Goal: Check status: Check status

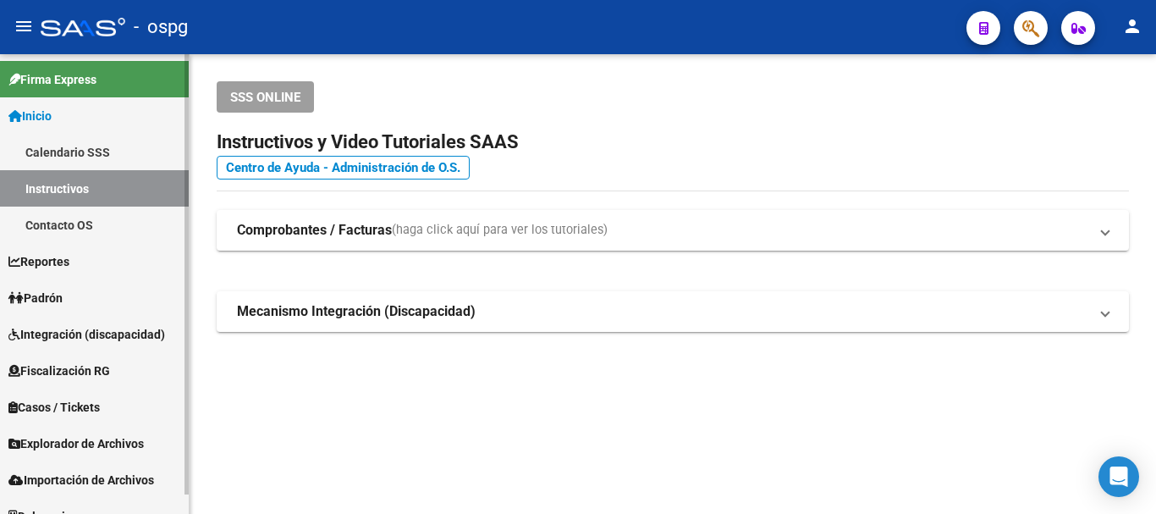
click at [96, 294] on link "Padrón" at bounding box center [94, 297] width 189 height 36
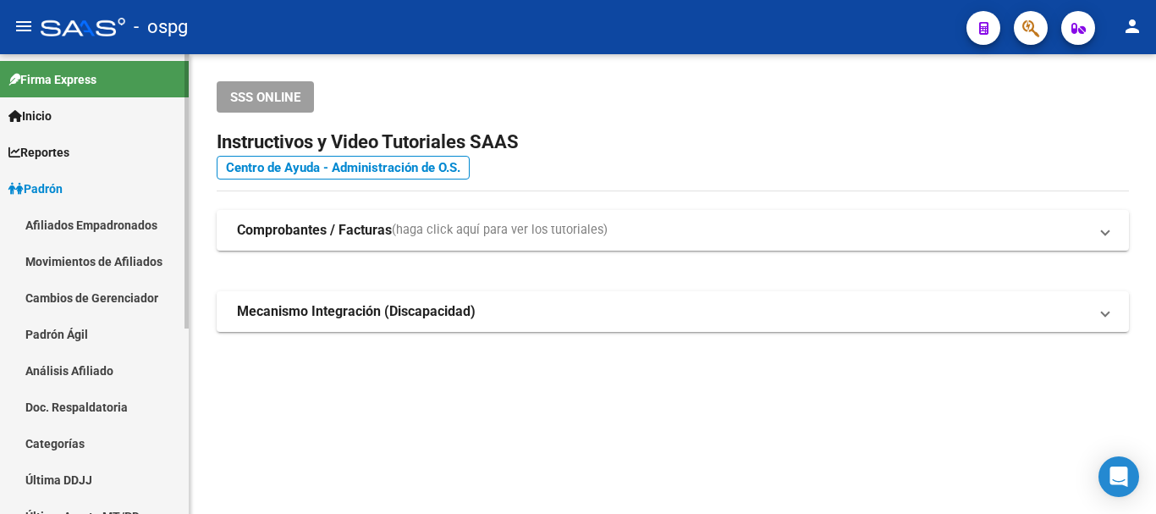
click at [98, 357] on link "Análisis Afiliado" at bounding box center [94, 370] width 189 height 36
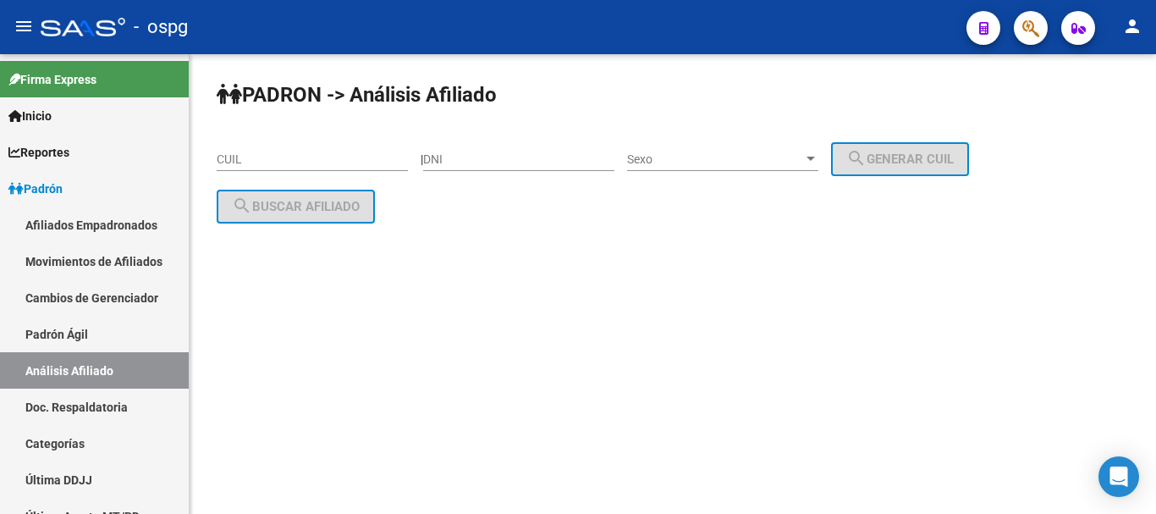
click at [278, 152] on input "CUIL" at bounding box center [312, 159] width 191 height 14
paste input "20-23083583-8"
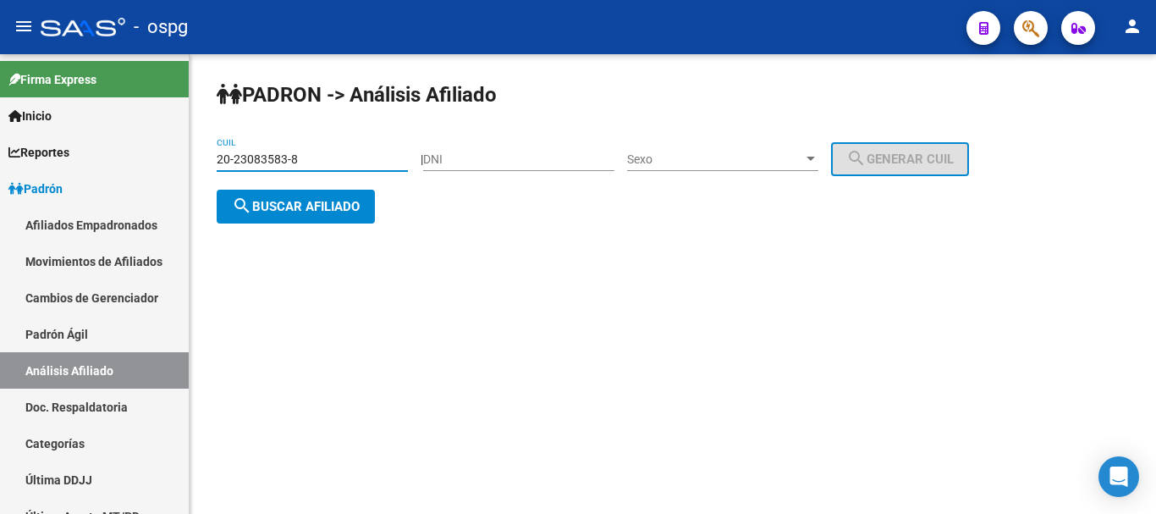
type input "20-23083583-8"
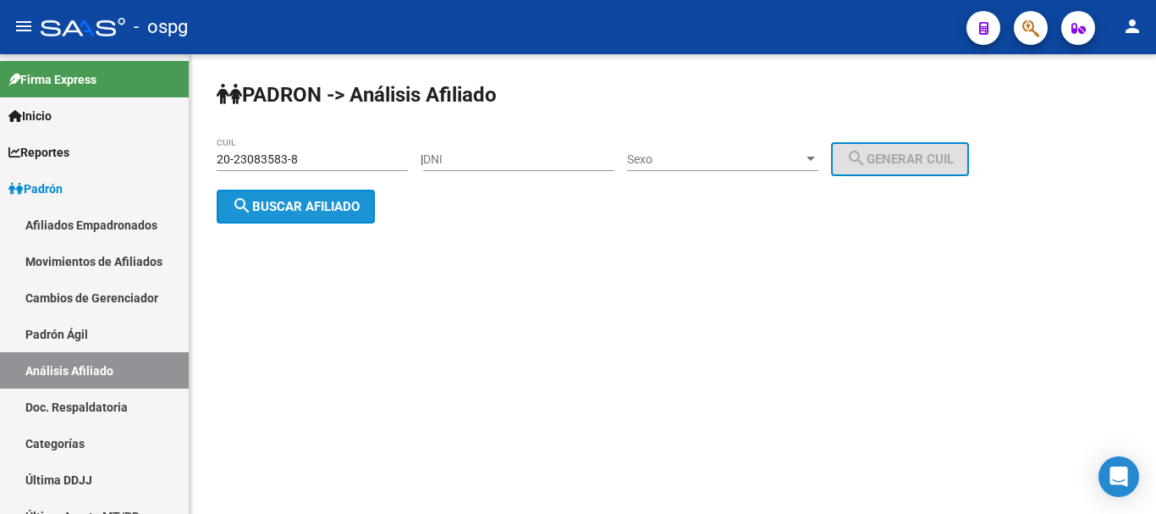
click at [337, 199] on span "search Buscar afiliado" at bounding box center [296, 206] width 128 height 15
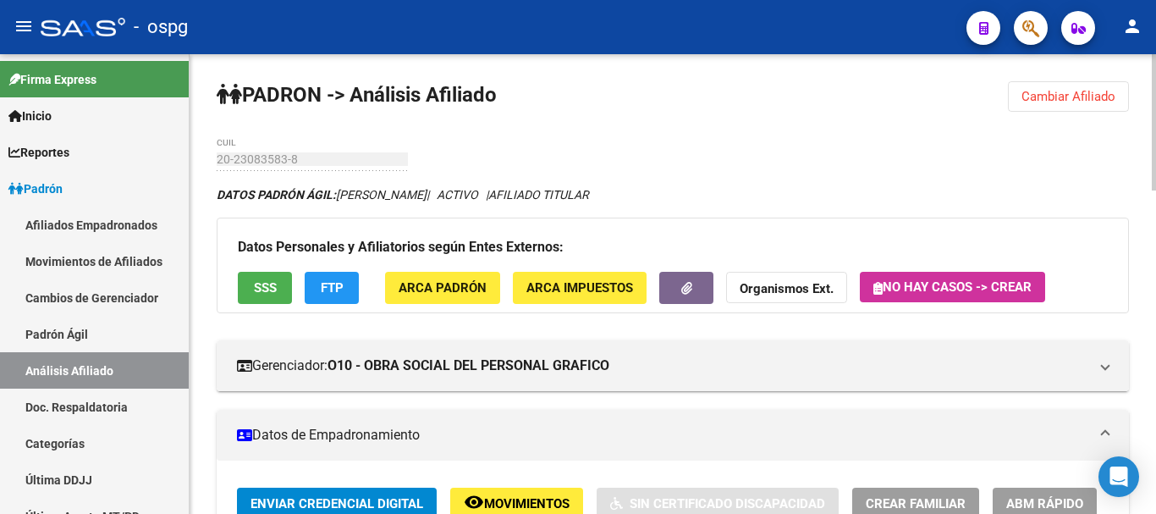
click at [778, 290] on strong "Organismos Ext." at bounding box center [786, 289] width 94 height 15
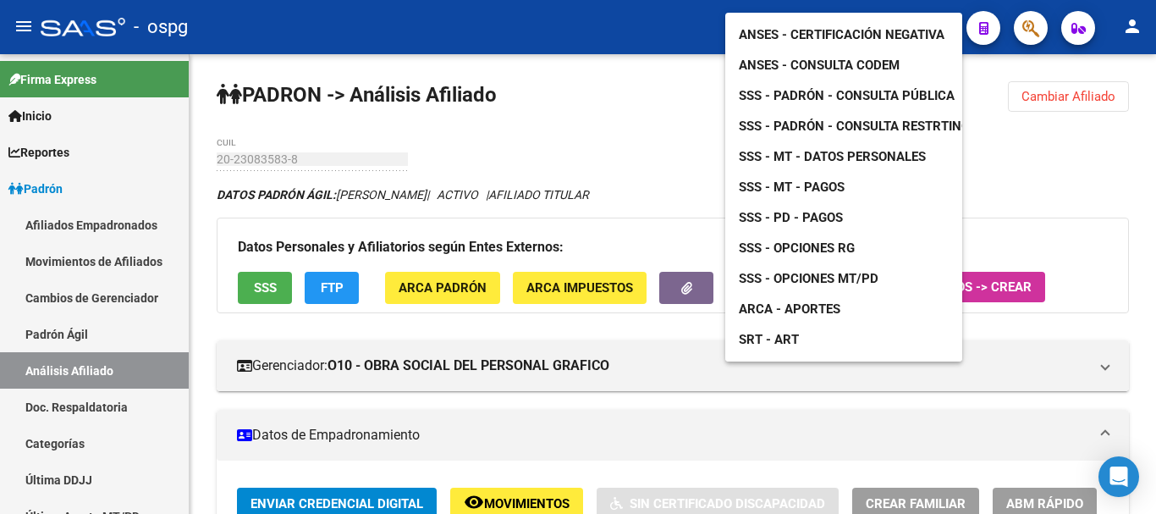
click at [819, 58] on span "ANSES - Consulta CODEM" at bounding box center [819, 65] width 161 height 15
